Goal: Task Accomplishment & Management: Complete application form

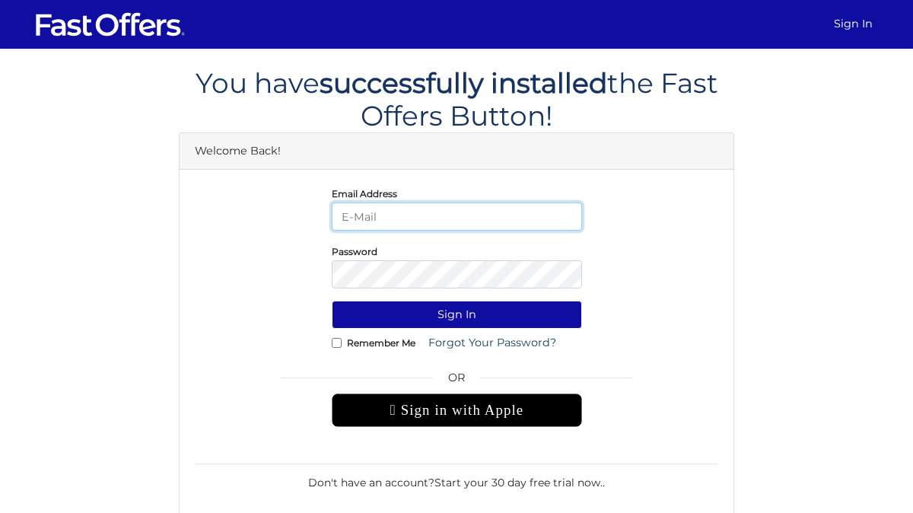
type input "[PERSON_NAME][EMAIL_ADDRESS][DOMAIN_NAME]"
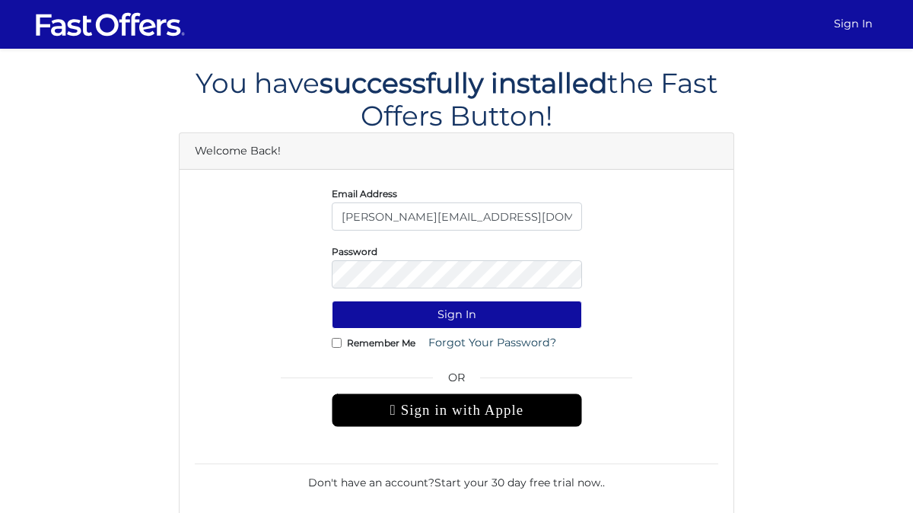
click at [340, 342] on input "Remember Me" at bounding box center [337, 343] width 10 height 10
checkbox input "true"
click at [386, 317] on button "Sign In" at bounding box center [457, 314] width 250 height 28
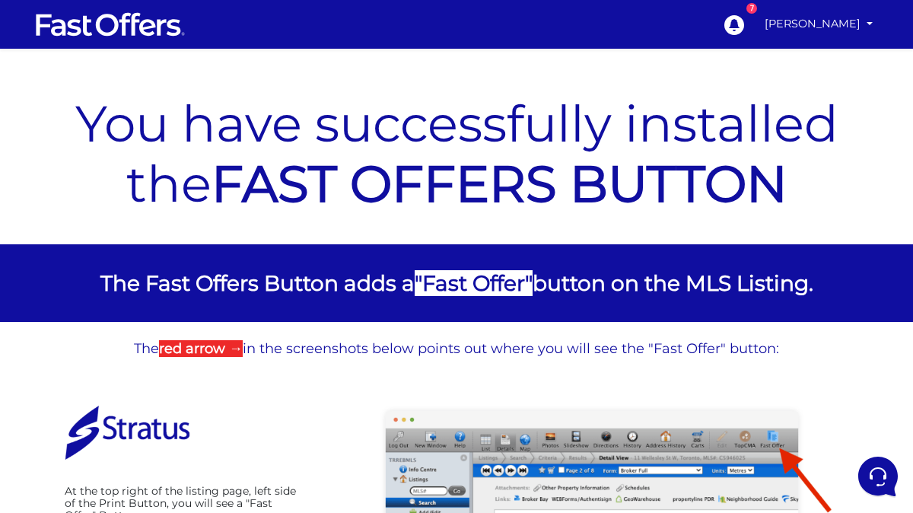
click at [806, 68] on div "You have successfully installed the FAST OFFERS BUTTON" at bounding box center [456, 155] width 821 height 177
